Goal: Check status

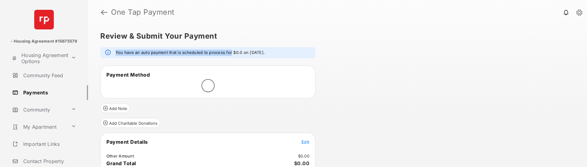
drag, startPoint x: 116, startPoint y: 52, endPoint x: 229, endPoint y: 53, distance: 112.3
click at [229, 53] on em "You have an auto payment that is scheduled to process for $0.0 on [DATE]." at bounding box center [190, 53] width 149 height 6
copy em "You have an auto payment that is scheduled to process for"
